Goal: Information Seeking & Learning: Learn about a topic

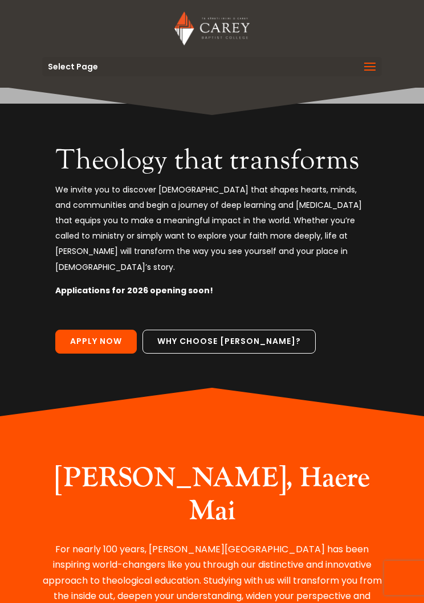
click at [366, 64] on span at bounding box center [370, 74] width 18 height 32
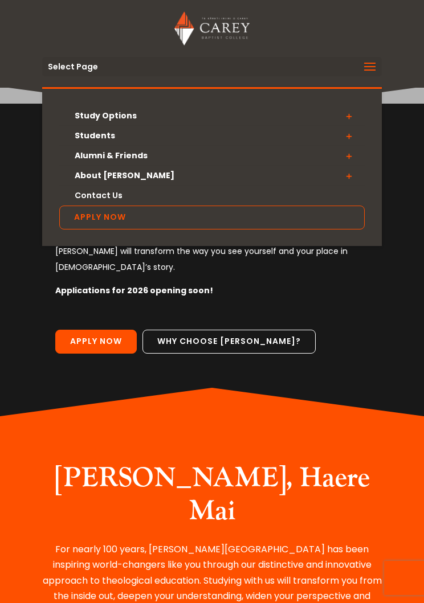
click at [350, 117] on span at bounding box center [349, 116] width 32 height 21
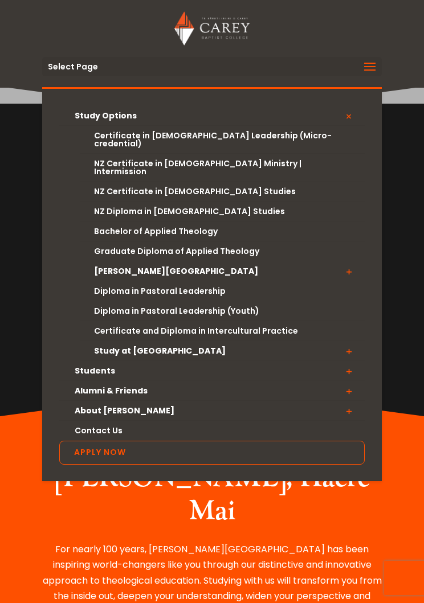
click at [136, 134] on link "Certificate in [DEMOGRAPHIC_DATA] Leadership (Micro-credential)" at bounding box center [222, 140] width 284 height 28
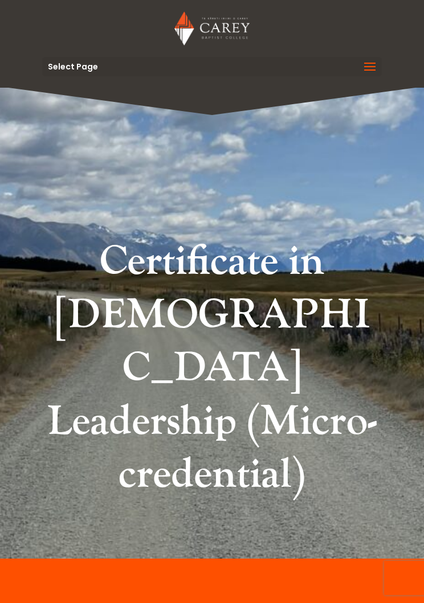
click at [369, 67] on span at bounding box center [370, 74] width 18 height 32
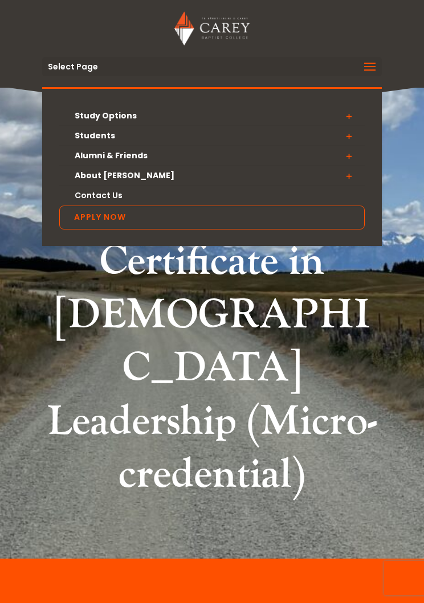
click at [369, 68] on span at bounding box center [370, 74] width 18 height 32
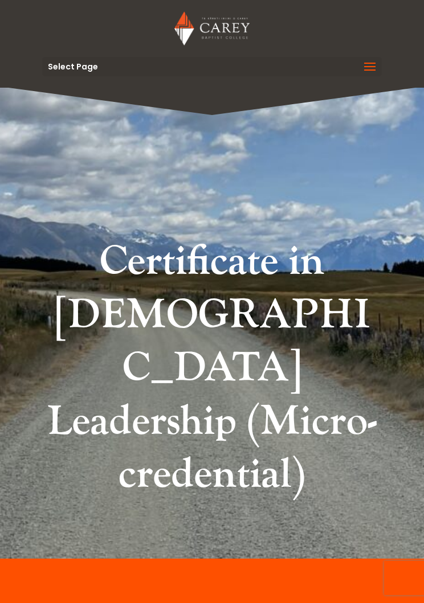
click at [370, 64] on span at bounding box center [370, 74] width 18 height 32
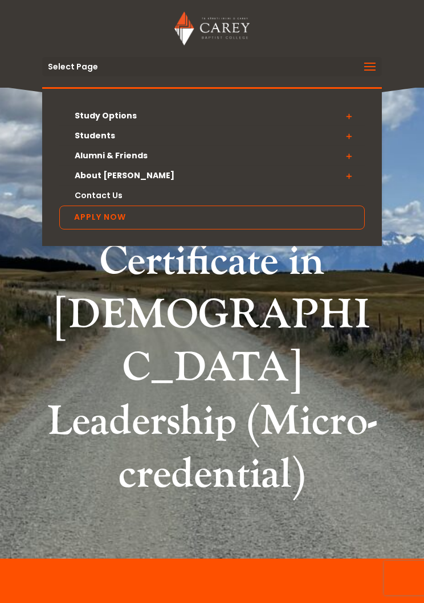
click at [345, 178] on span at bounding box center [349, 176] width 32 height 21
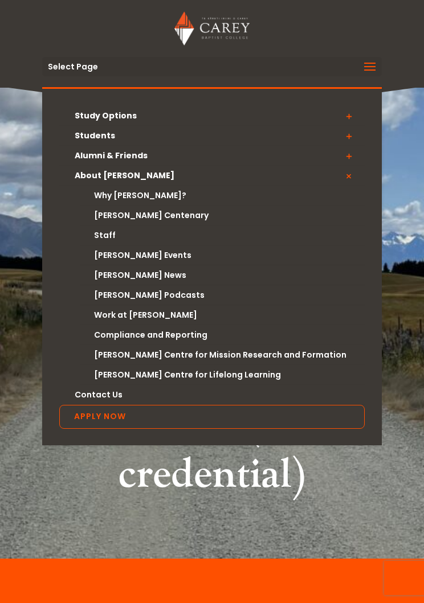
click at [37, 171] on div "Certificate in [DEMOGRAPHIC_DATA] Leadership (Micro-credential)" at bounding box center [212, 323] width 424 height 472
click at [106, 198] on link "Why [PERSON_NAME]?" at bounding box center [222, 196] width 284 height 20
